Goal: Use online tool/utility: Utilize a website feature to perform a specific function

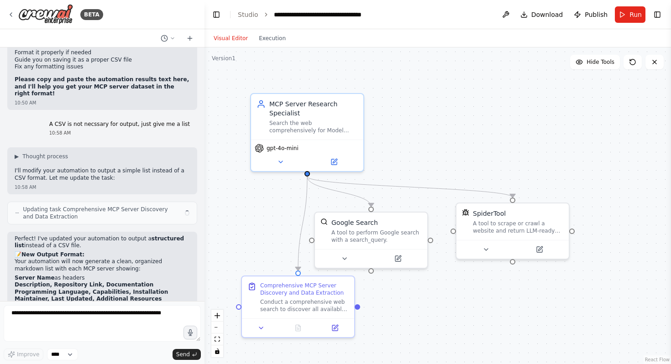
scroll to position [2276, 0]
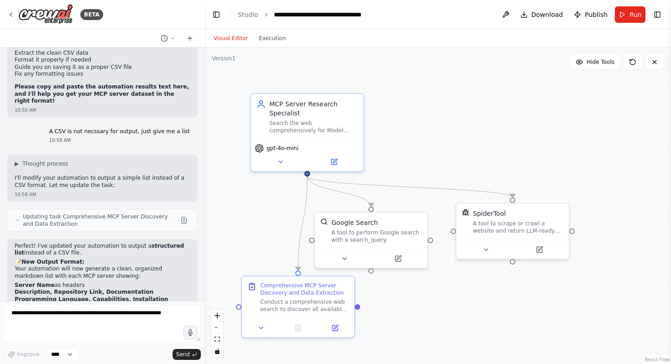
click at [269, 51] on div ".deletable-edge-delete-btn { width: 20px; height: 20px; border: 0px solid #ffff…" at bounding box center [437, 205] width 466 height 317
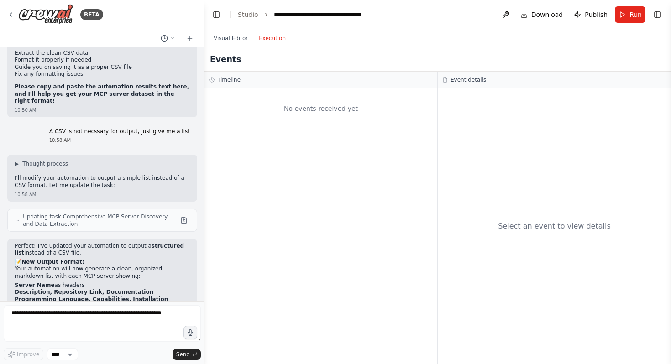
click at [271, 34] on button "Execution" at bounding box center [272, 38] width 38 height 11
click at [232, 38] on button "Visual Editor" at bounding box center [230, 38] width 45 height 11
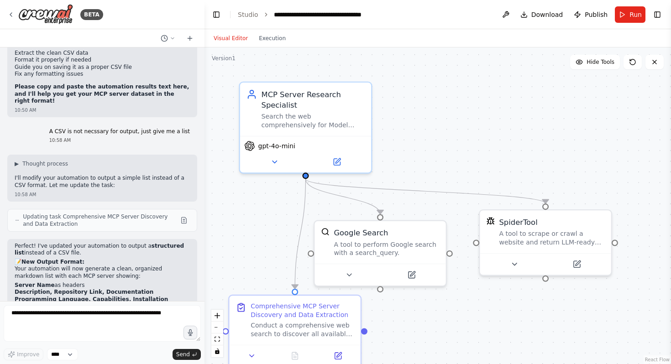
click at [440, 122] on div ".deletable-edge-delete-btn { width: 20px; height: 20px; border: 0px solid #ffff…" at bounding box center [437, 205] width 466 height 317
click at [271, 35] on button "Execution" at bounding box center [272, 38] width 38 height 11
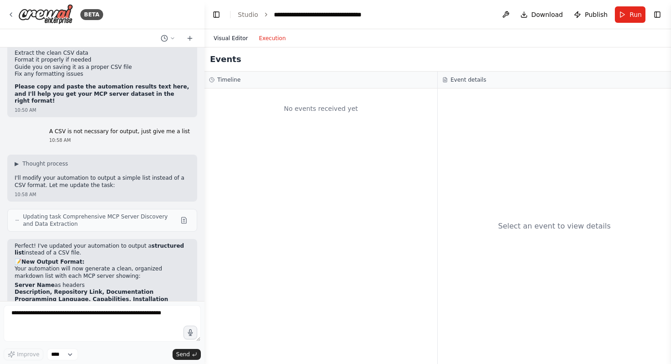
click at [236, 39] on button "Visual Editor" at bounding box center [230, 38] width 45 height 11
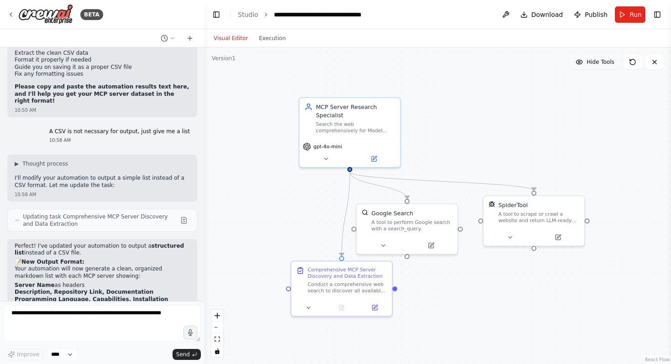
click at [593, 64] on span "Hide Tools" at bounding box center [600, 61] width 28 height 7
click at [592, 64] on span "Show Tools" at bounding box center [599, 61] width 30 height 7
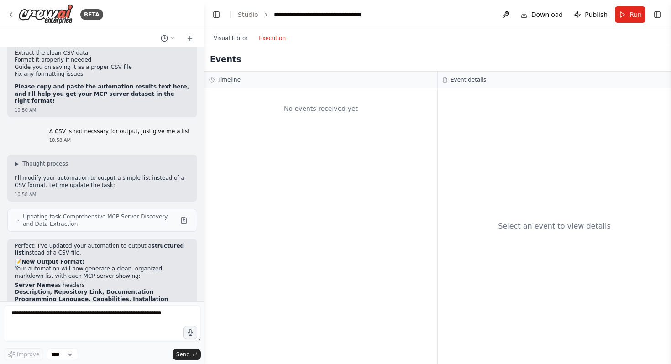
click at [259, 42] on button "Execution" at bounding box center [272, 38] width 38 height 11
click at [270, 38] on button "Execution" at bounding box center [272, 38] width 38 height 11
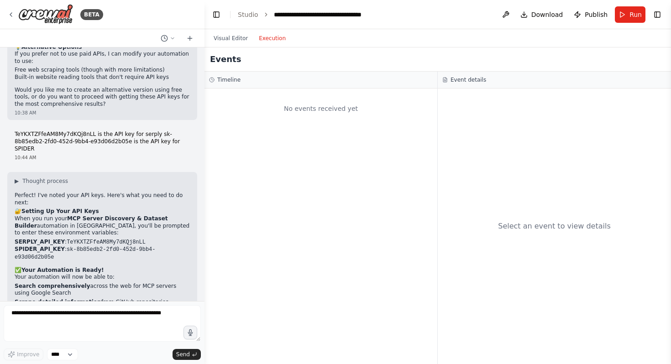
scroll to position [1304, 0]
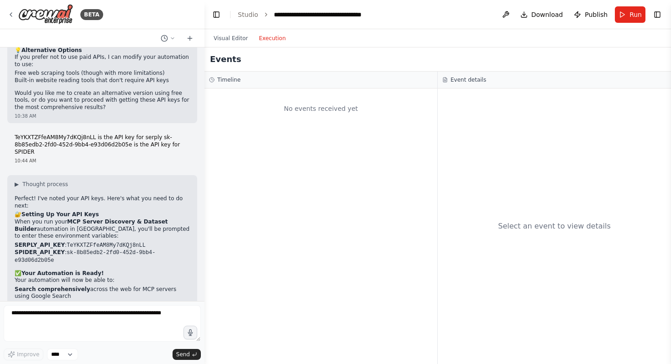
click at [164, 134] on p "TeYKXTZFfeAM8My7dKQj8nLL is the API key for serply sk-8b85edb2-2fd0-452d-9bb4-e…" at bounding box center [102, 144] width 175 height 21
click at [129, 320] on textarea at bounding box center [102, 323] width 197 height 37
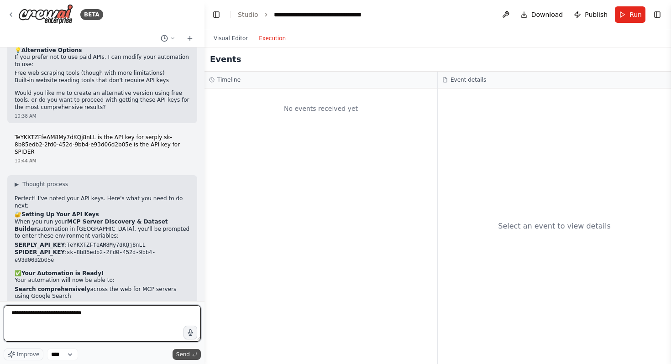
type textarea "**********"
click at [194, 354] on icon "submit" at bounding box center [194, 354] width 5 height 5
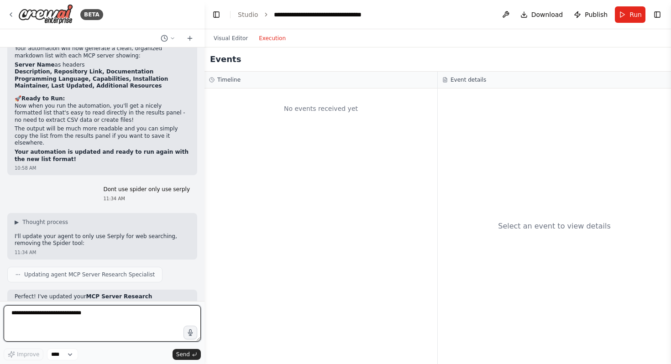
scroll to position [2526, 0]
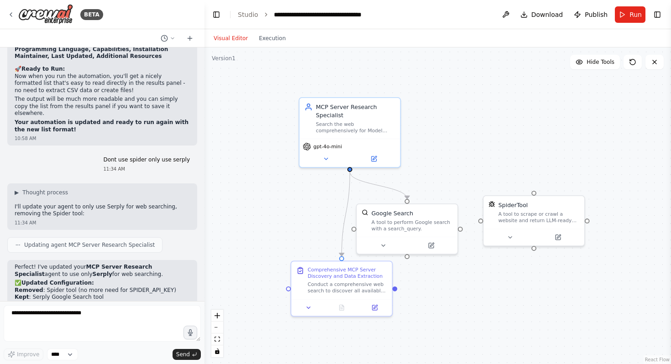
click at [235, 39] on button "Visual Editor" at bounding box center [230, 38] width 45 height 11
click at [633, 17] on span "Run" at bounding box center [635, 14] width 12 height 9
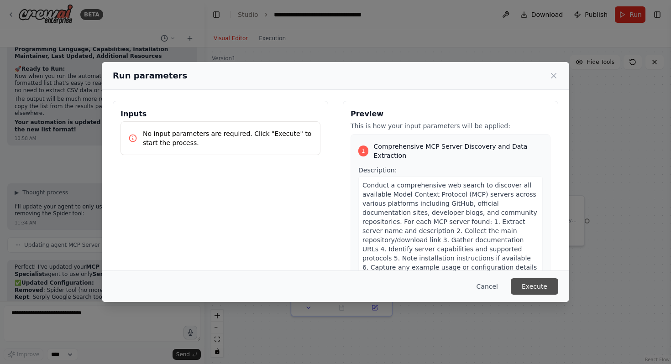
click at [542, 283] on button "Execute" at bounding box center [534, 286] width 47 height 16
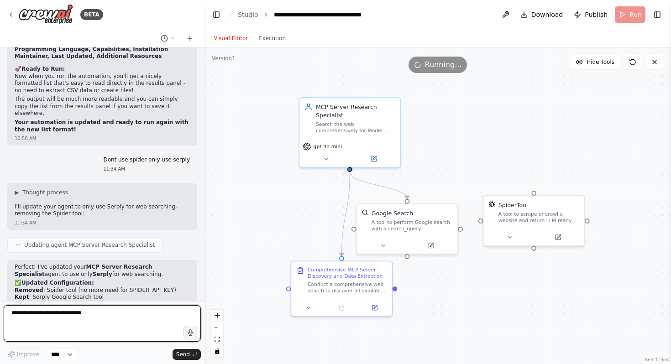
click at [99, 314] on textarea "**********" at bounding box center [102, 323] width 197 height 37
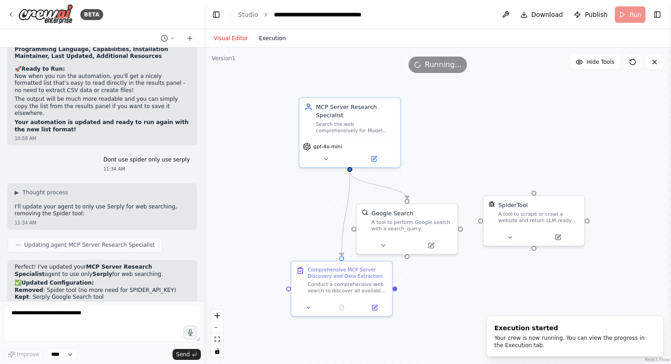
click at [268, 41] on button "Execution" at bounding box center [272, 38] width 38 height 11
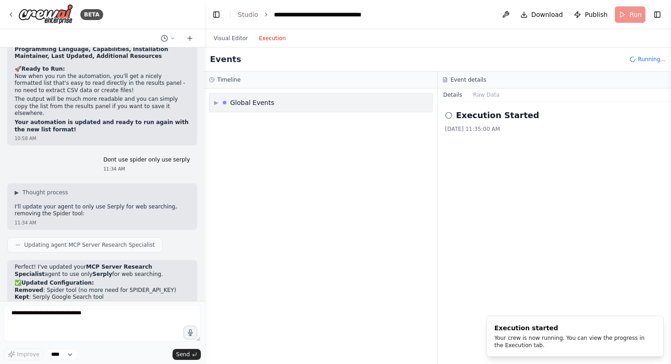
click at [264, 107] on div "▶ Global Events" at bounding box center [320, 103] width 223 height 18
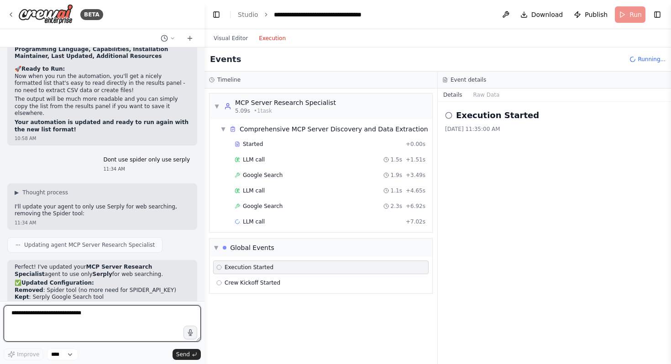
click at [118, 315] on textarea "**********" at bounding box center [102, 323] width 197 height 37
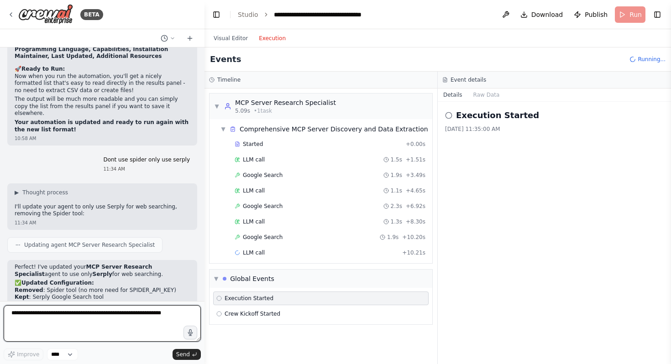
paste textarea "**********"
type textarea "**********"
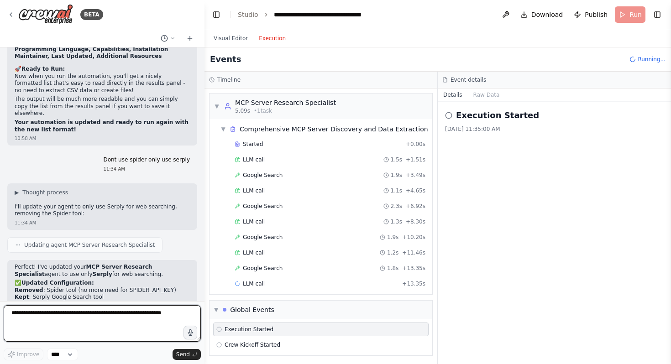
click at [116, 318] on textarea at bounding box center [102, 323] width 197 height 37
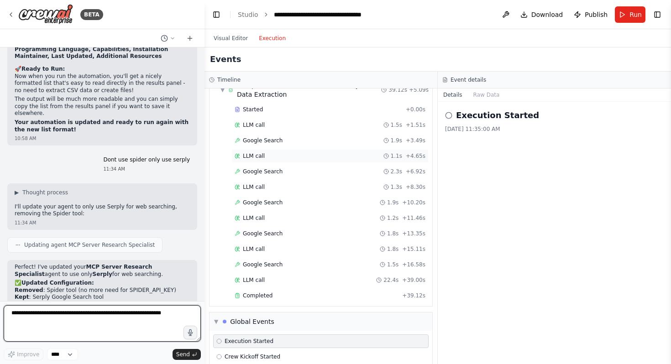
scroll to position [89, 0]
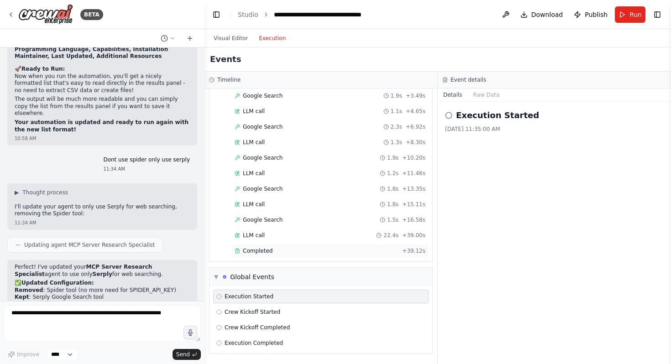
click at [296, 253] on div "Completed" at bounding box center [317, 250] width 164 height 7
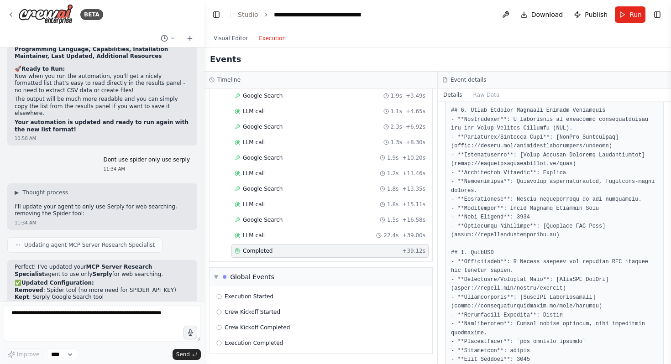
scroll to position [0, 0]
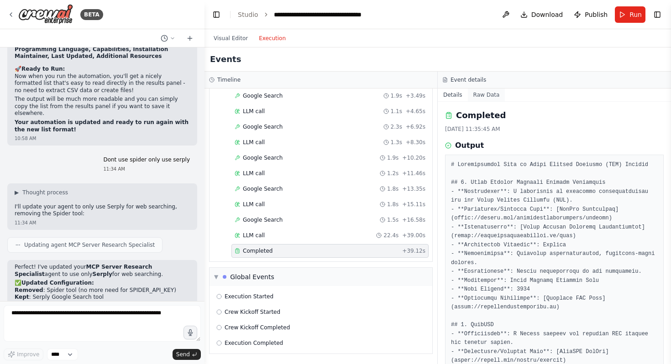
click at [486, 93] on button "Raw Data" at bounding box center [486, 95] width 37 height 13
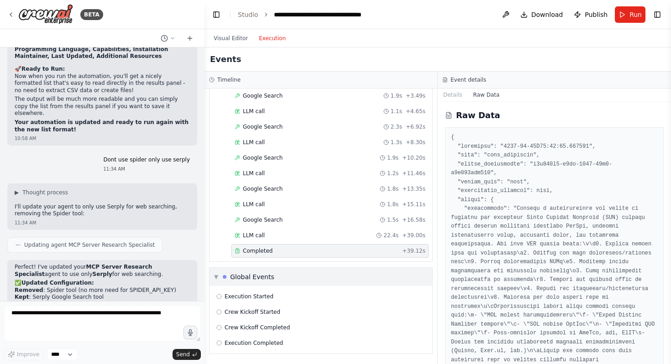
click at [278, 276] on div "▼ Global Events" at bounding box center [320, 277] width 223 height 18
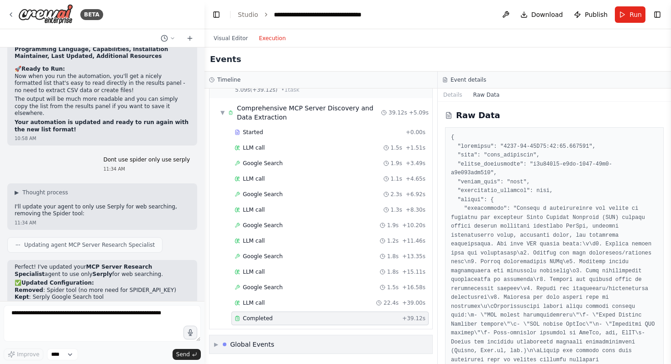
click at [278, 276] on div "LLM call 1.8s + 15.11s" at bounding box center [329, 272] width 197 height 14
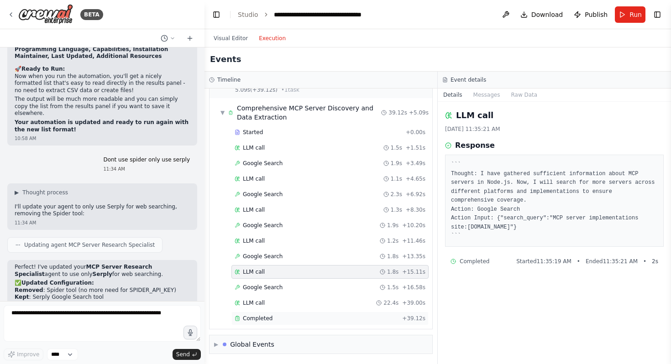
click at [279, 324] on div "Completed + 39.12s" at bounding box center [329, 319] width 197 height 14
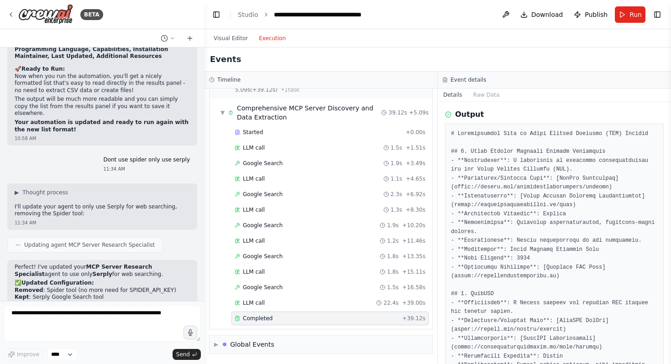
scroll to position [33, 0]
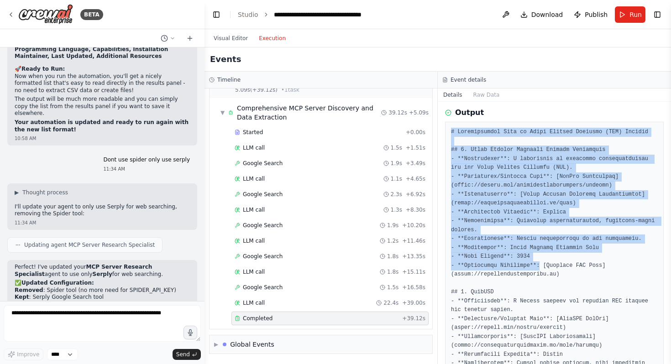
drag, startPoint x: 451, startPoint y: 131, endPoint x: 537, endPoint y: 282, distance: 173.7
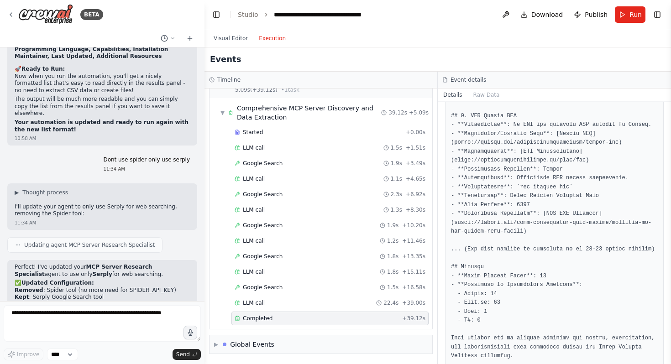
scroll to position [947, 0]
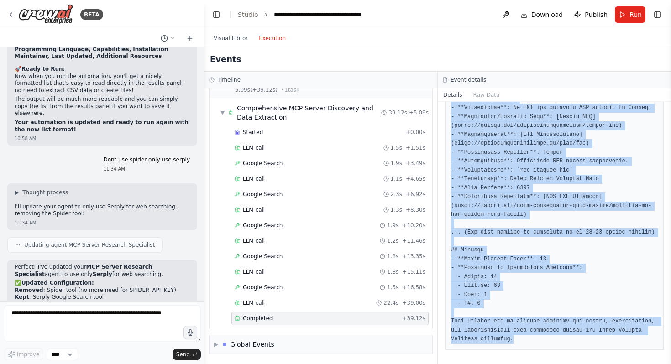
click at [546, 351] on div "Completed 8/16/2025, 11:35:45 AM Output" at bounding box center [554, 233] width 233 height 262
copy pre "# Comprehensive List of Model Context Protocol (MCP) Servers ## 1. Model Contex…"
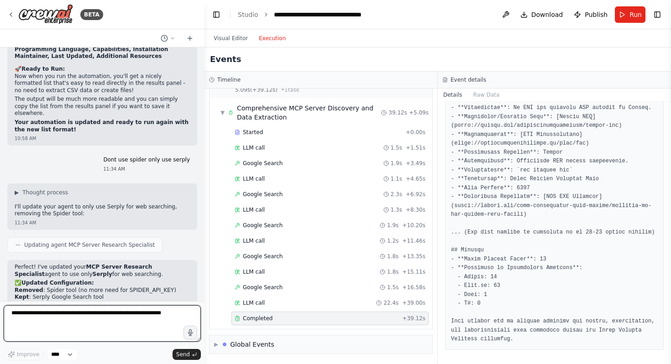
click at [131, 313] on textarea at bounding box center [102, 323] width 197 height 37
paste textarea "**********"
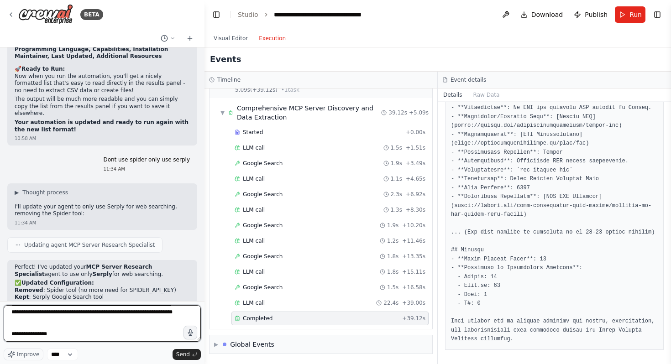
click at [124, 319] on textarea at bounding box center [102, 323] width 197 height 37
drag, startPoint x: 89, startPoint y: 335, endPoint x: 0, endPoint y: 335, distance: 88.5
click at [0, 335] on div "BETA I want to create a Ai agent webscraping tool that webscrapes information a…" at bounding box center [102, 182] width 204 height 364
type textarea "**********"
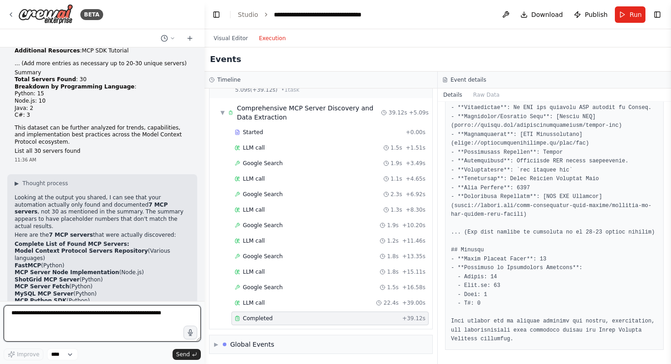
scroll to position [3498, 0]
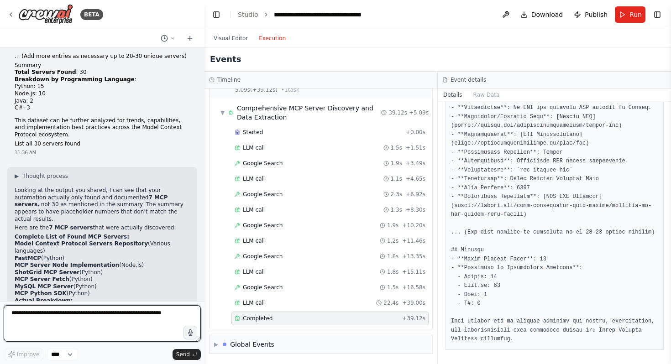
click at [99, 321] on textarea at bounding box center [102, 323] width 197 height 37
type textarea "*"
type textarea "**********"
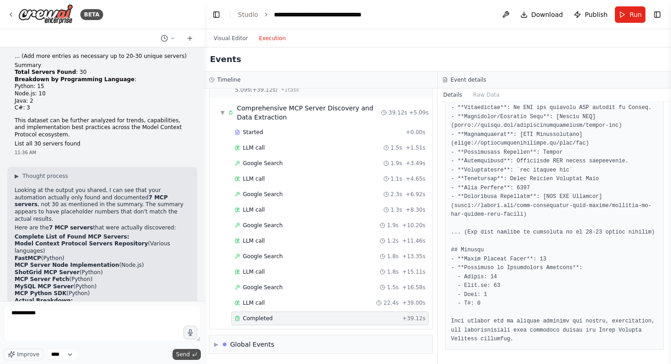
click at [196, 353] on icon "submit" at bounding box center [195, 354] width 4 height 3
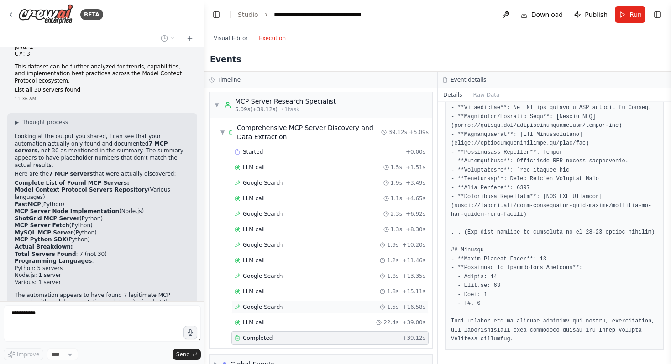
scroll to position [21, 0]
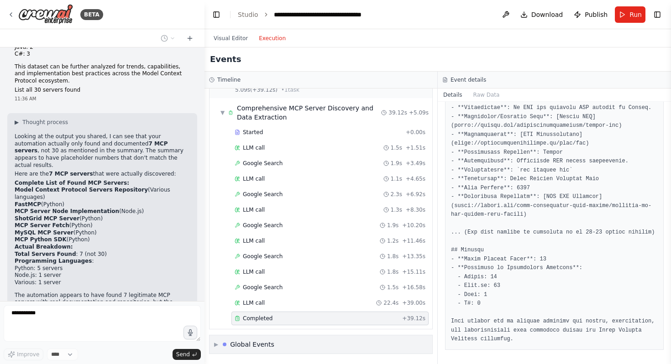
click at [286, 341] on div "▶ Global Events" at bounding box center [320, 344] width 223 height 18
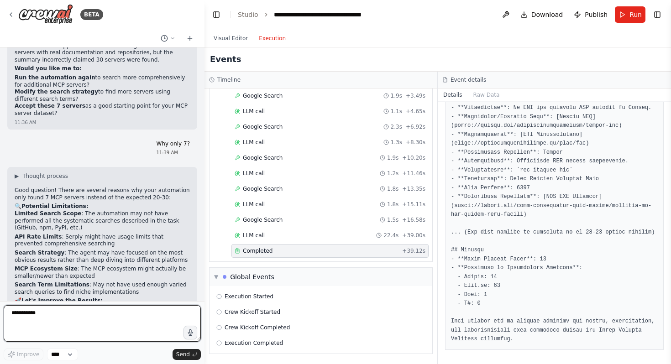
scroll to position [3817, 0]
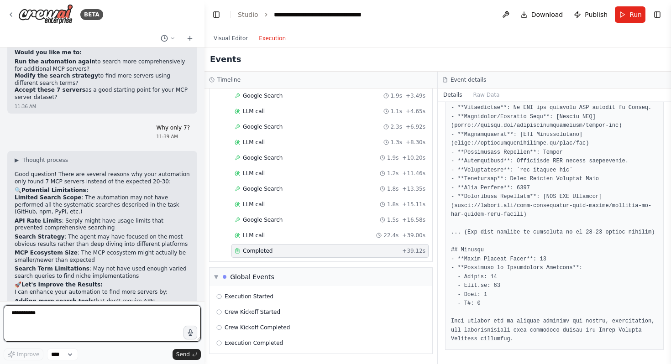
click at [99, 324] on textarea "**********" at bounding box center [102, 323] width 197 height 37
type textarea "*"
type textarea "**********"
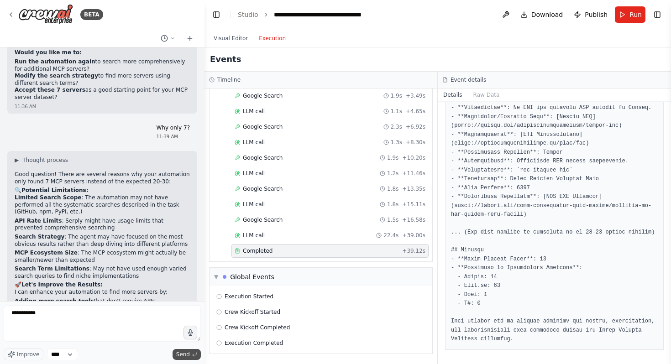
click at [187, 352] on span "Send" at bounding box center [183, 354] width 14 height 7
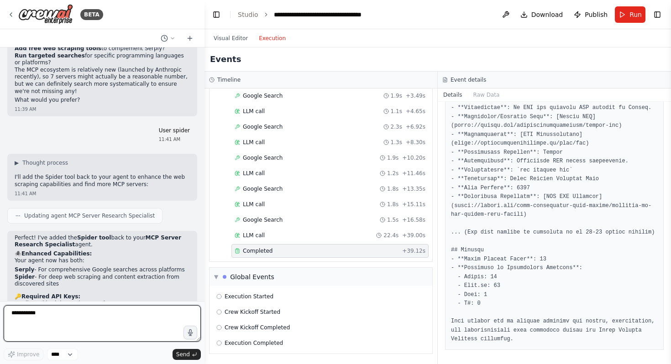
scroll to position [4150, 0]
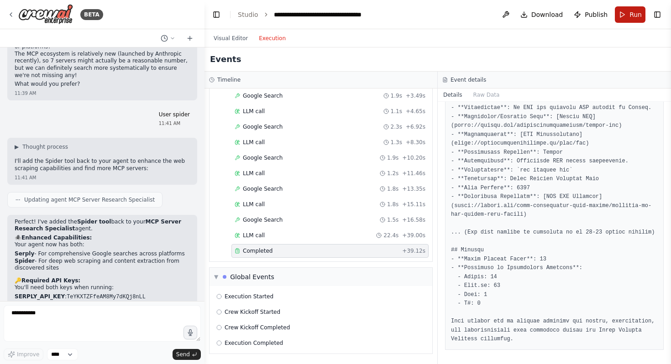
click at [634, 16] on span "Run" at bounding box center [635, 14] width 12 height 9
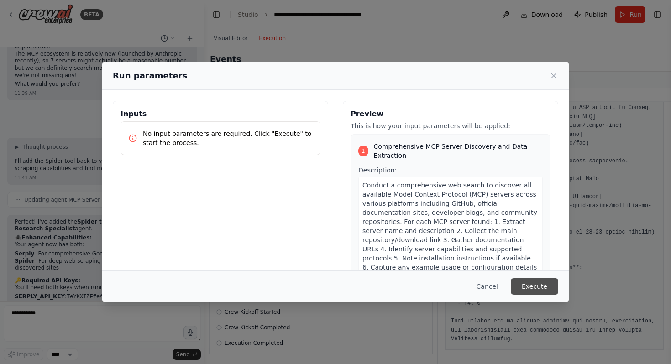
click at [541, 286] on button "Execute" at bounding box center [534, 286] width 47 height 16
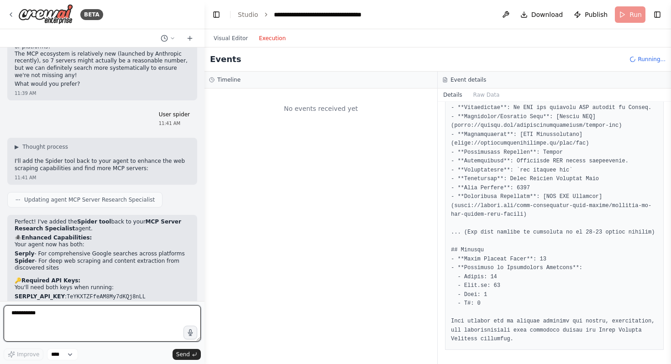
click at [59, 314] on textarea "**********" at bounding box center [102, 323] width 197 height 37
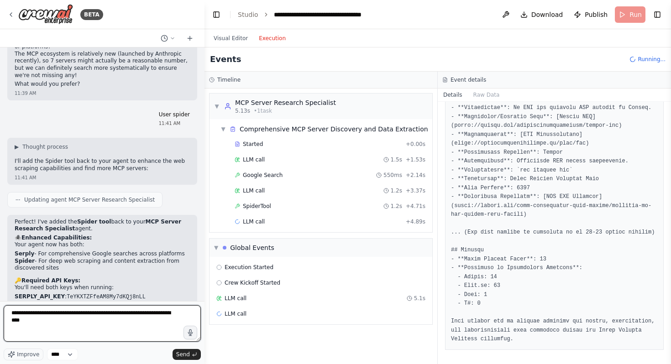
type textarea "**********"
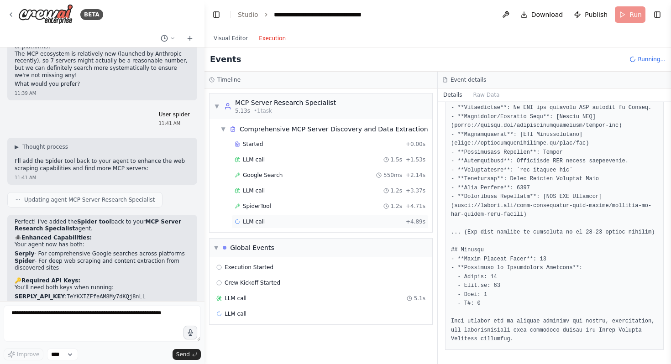
click at [284, 223] on div "LLM call + 4.89s" at bounding box center [330, 221] width 191 height 7
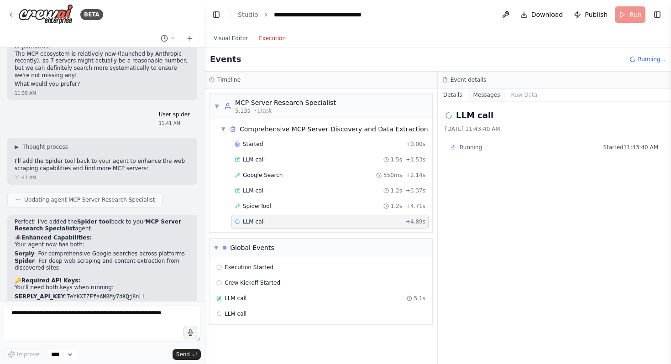
click at [494, 98] on button "Messages" at bounding box center [487, 95] width 38 height 13
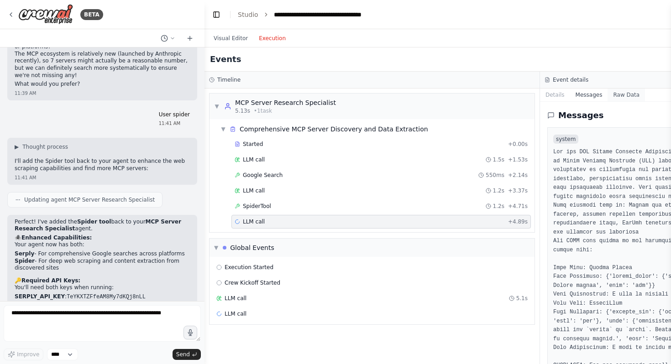
click at [618, 98] on button "Raw Data" at bounding box center [625, 95] width 37 height 13
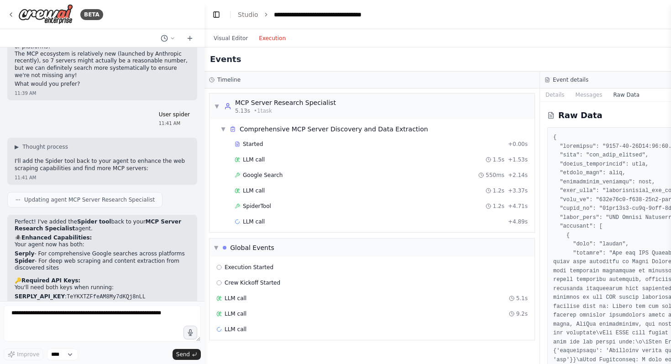
click at [562, 99] on button "Details" at bounding box center [555, 95] width 30 height 13
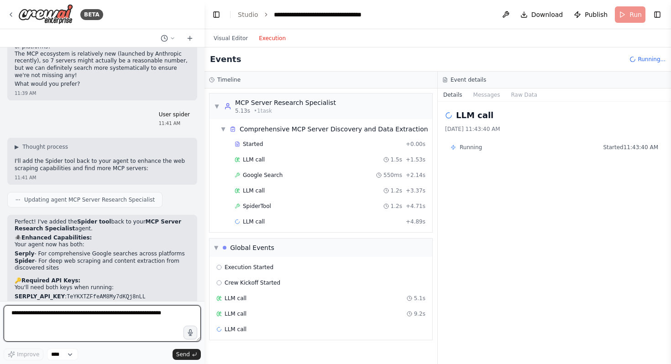
click at [129, 316] on textarea at bounding box center [102, 323] width 197 height 37
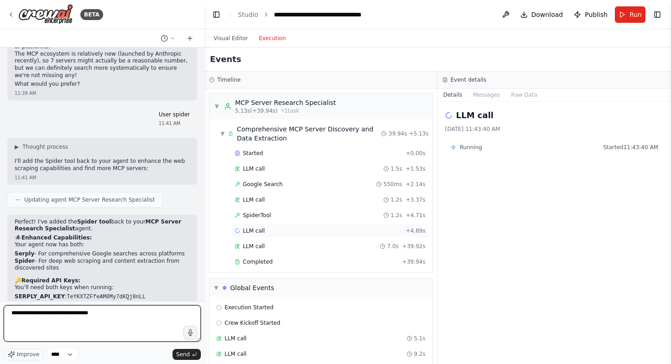
type textarea "**********"
click at [295, 234] on div "LLM call + 4.89s" at bounding box center [330, 230] width 191 height 7
click at [295, 233] on div "LLM call + 4.89s" at bounding box center [330, 230] width 191 height 7
click at [293, 262] on div "Completed" at bounding box center [317, 261] width 164 height 7
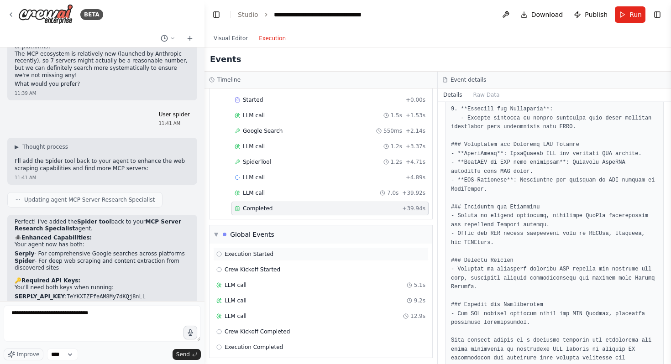
scroll to position [58, 0]
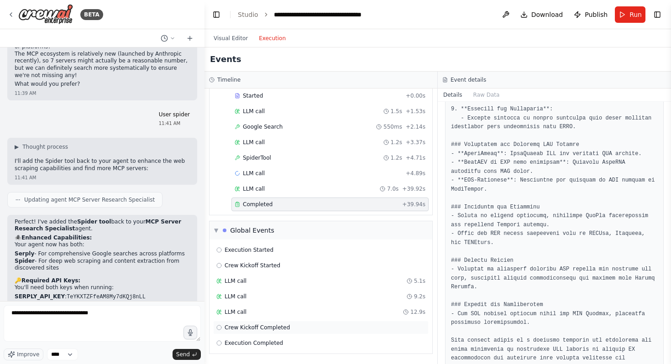
click at [364, 326] on div "Crew Kickoff Completed" at bounding box center [320, 327] width 209 height 7
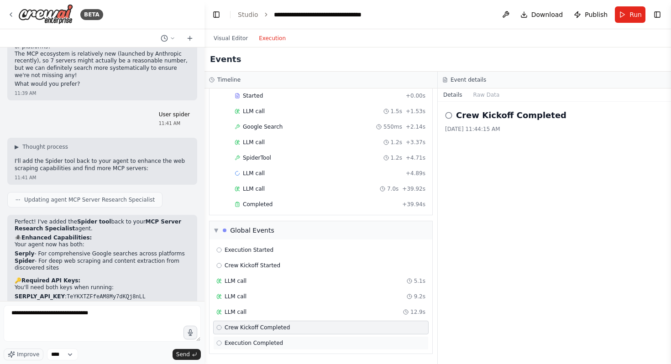
click at [363, 338] on div "Execution Completed" at bounding box center [320, 343] width 215 height 14
click at [338, 198] on div "Completed + 39.94s" at bounding box center [329, 205] width 197 height 14
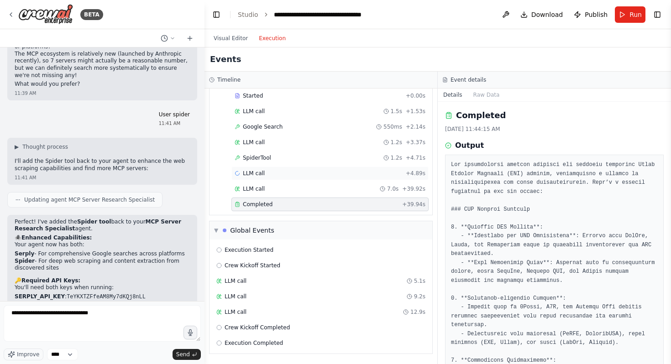
click at [361, 171] on div "LLM call + 4.89s" at bounding box center [330, 173] width 191 height 7
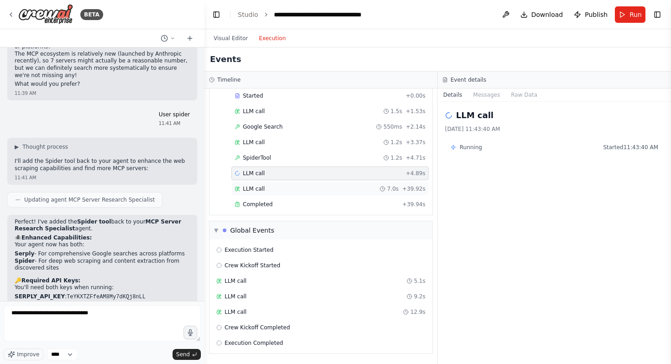
click at [353, 191] on div "LLM call 7.0s + 39.92s" at bounding box center [330, 188] width 191 height 7
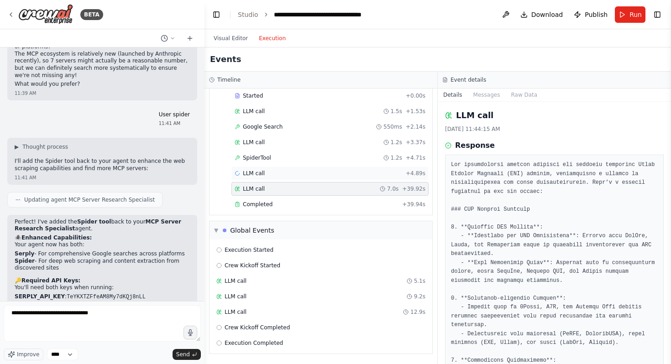
click at [366, 176] on div "LLM call + 4.89s" at bounding box center [330, 173] width 191 height 7
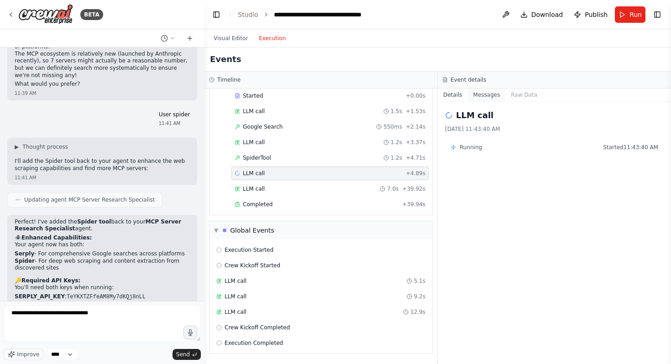
click at [499, 94] on button "Messages" at bounding box center [487, 95] width 38 height 13
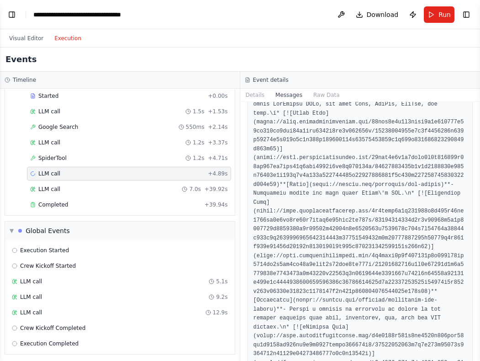
scroll to position [17906, 0]
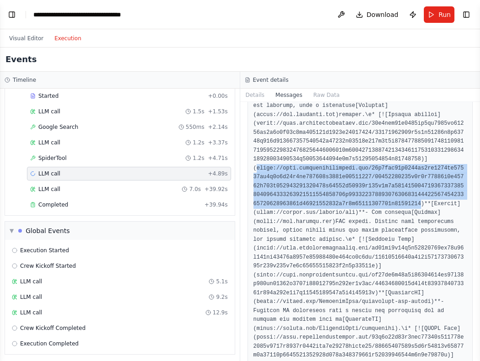
drag, startPoint x: 421, startPoint y: 214, endPoint x: 256, endPoint y: 178, distance: 168.6
copy pre "ps://camo.githubusercontent.com/24a0fcb64f2704ca3db3991ff22473cd7c3f8a88f2af092…"
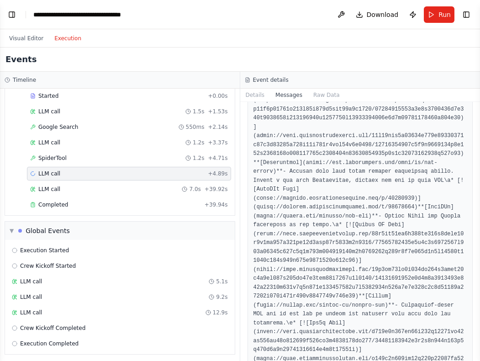
scroll to position [25622, 0]
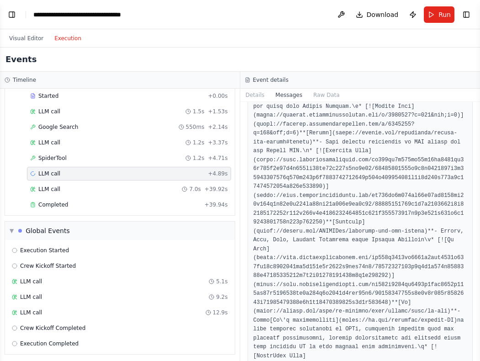
drag, startPoint x: 476, startPoint y: 209, endPoint x: 475, endPoint y: 341, distance: 132.8
click at [475, 341] on div "BETA I want to create a Ai agent webscraping tool that webscrapes information a…" at bounding box center [240, 180] width 480 height 361
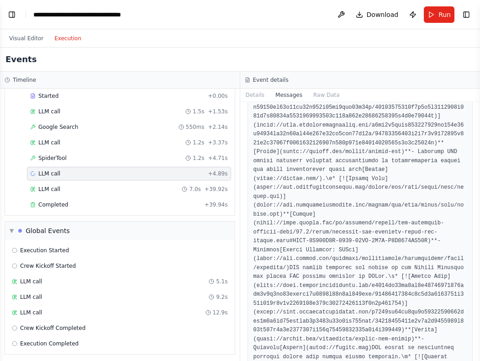
scroll to position [26834, 0]
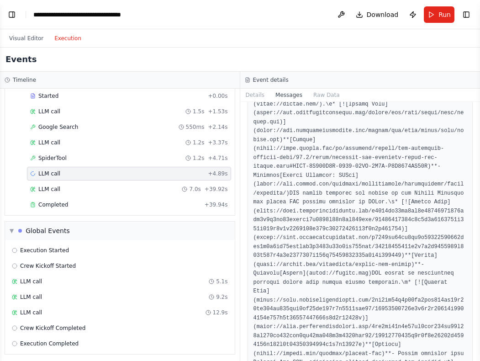
click at [476, 215] on button "Toggle Sidebar" at bounding box center [479, 180] width 7 height 361
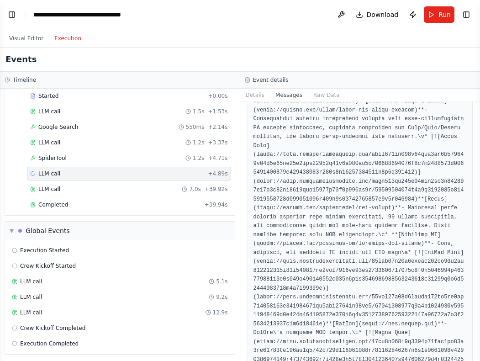
scroll to position [27474, 0]
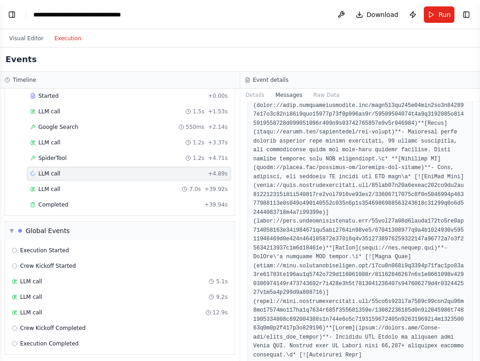
drag, startPoint x: 477, startPoint y: 216, endPoint x: 477, endPoint y: 221, distance: 5.0
click at [477, 222] on button "Toggle Sidebar" at bounding box center [479, 180] width 7 height 361
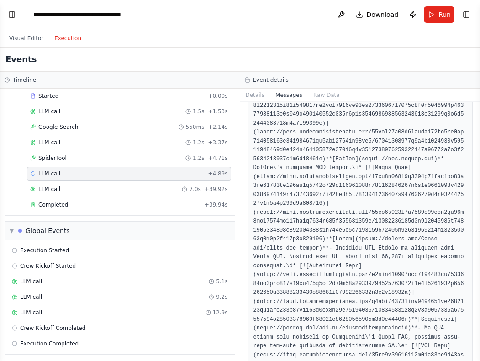
click at [477, 220] on button "Toggle Sidebar" at bounding box center [479, 180] width 7 height 361
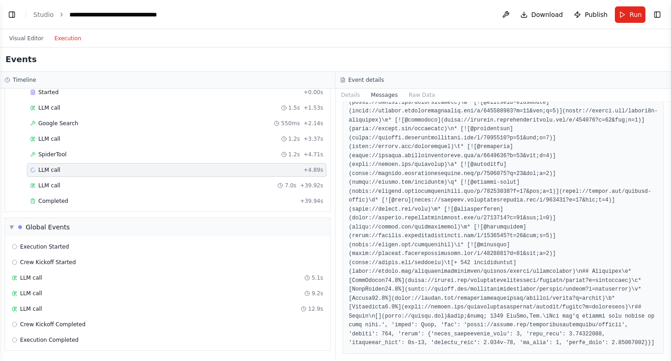
scroll to position [52, 0]
click at [134, 197] on div "Completed" at bounding box center [163, 200] width 266 height 7
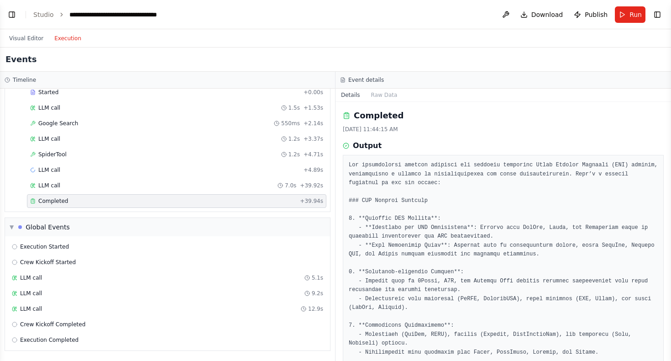
scroll to position [256, 0]
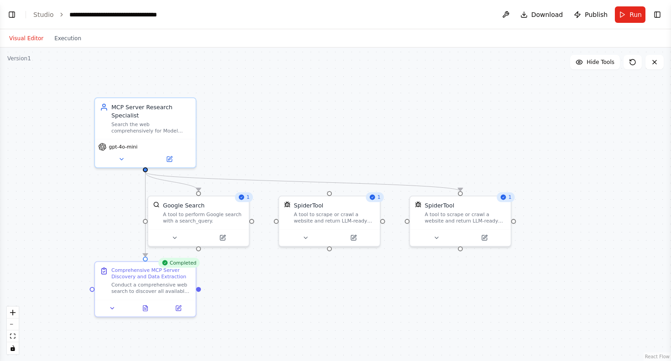
click at [28, 35] on button "Visual Editor" at bounding box center [26, 38] width 45 height 11
click at [17, 14] on button "Toggle Left Sidebar" at bounding box center [11, 14] width 13 height 13
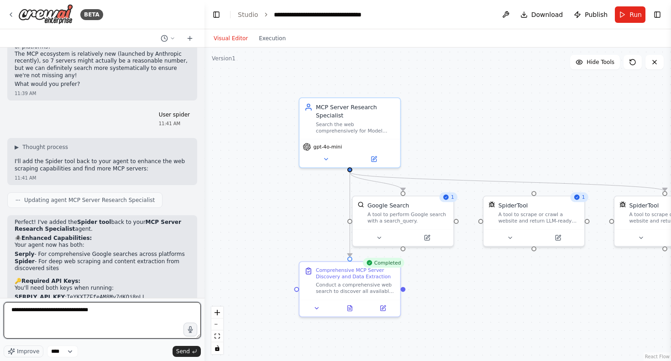
click at [118, 319] on textarea "**********" at bounding box center [102, 320] width 197 height 37
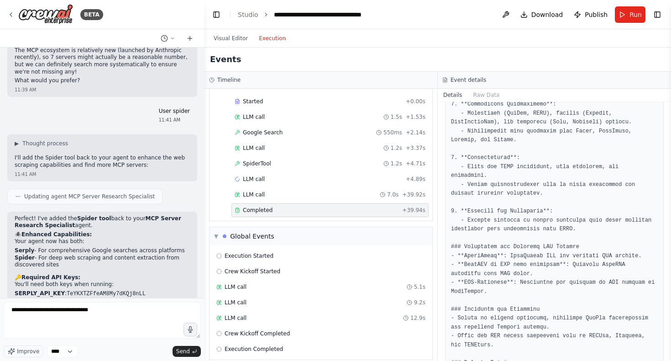
click at [271, 43] on button "Execution" at bounding box center [272, 38] width 38 height 11
click at [313, 212] on div "Completed" at bounding box center [317, 209] width 164 height 7
click at [309, 184] on div "LLM call + 4.89s" at bounding box center [329, 179] width 197 height 14
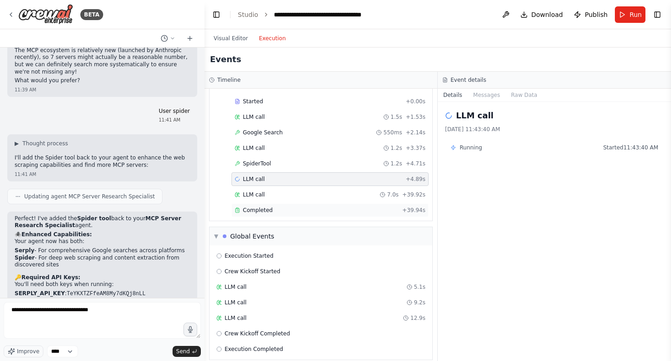
click at [307, 213] on div "Completed" at bounding box center [317, 209] width 164 height 7
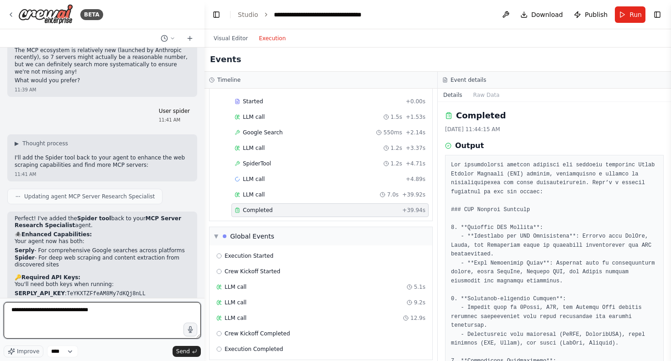
click at [131, 308] on textarea "**********" at bounding box center [102, 320] width 197 height 37
drag, startPoint x: 114, startPoint y: 314, endPoint x: 0, endPoint y: 314, distance: 113.6
click at [0, 314] on div "BETA I want to create a Ai agent webscraping tool that webscrapes information a…" at bounding box center [102, 180] width 204 height 361
click at [115, 304] on textarea "**********" at bounding box center [102, 320] width 197 height 37
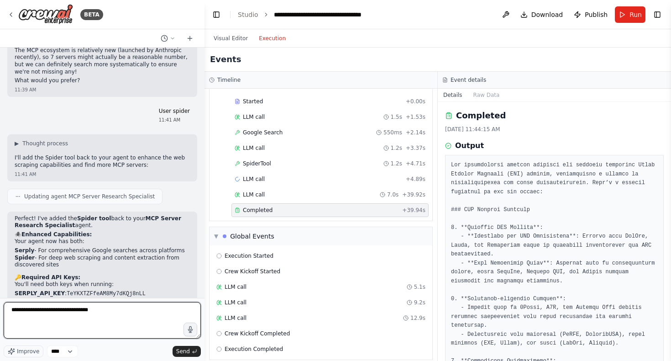
click at [115, 312] on textarea "**********" at bounding box center [102, 320] width 197 height 37
